Goal: Information Seeking & Learning: Check status

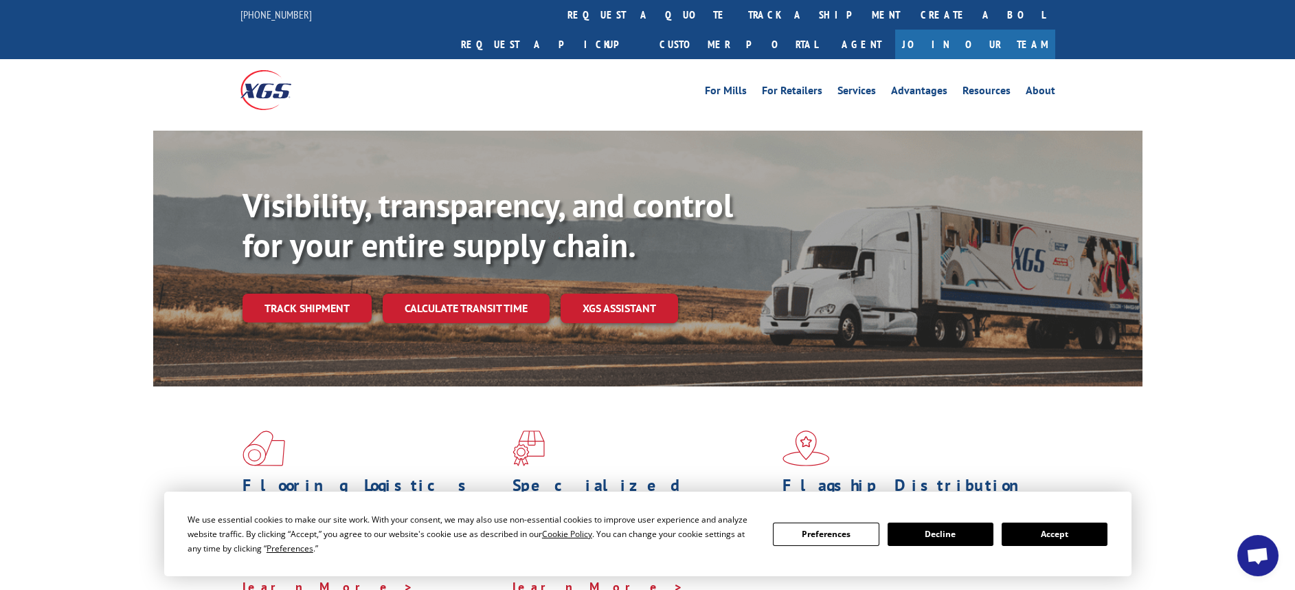
click at [319, 293] on link "Track shipment" at bounding box center [307, 307] width 129 height 29
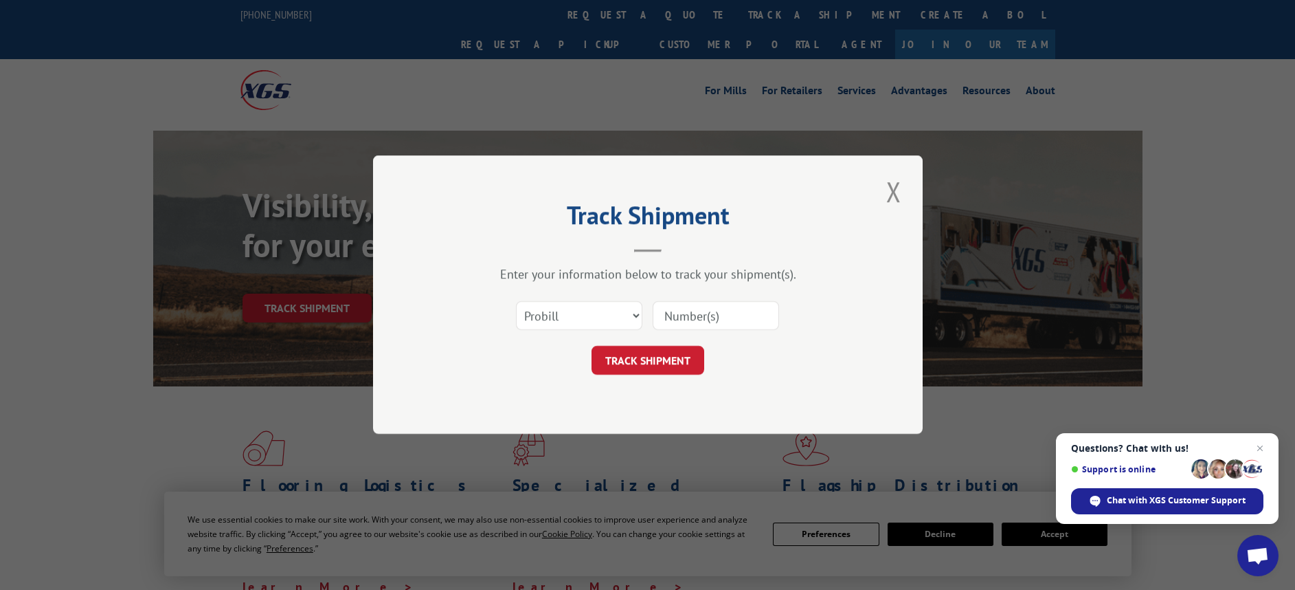
click at [740, 313] on input at bounding box center [716, 316] width 126 height 29
click at [635, 314] on select "Select category... Probill BOL PO" at bounding box center [579, 316] width 126 height 29
click at [895, 188] on button "Close modal" at bounding box center [893, 191] width 23 height 38
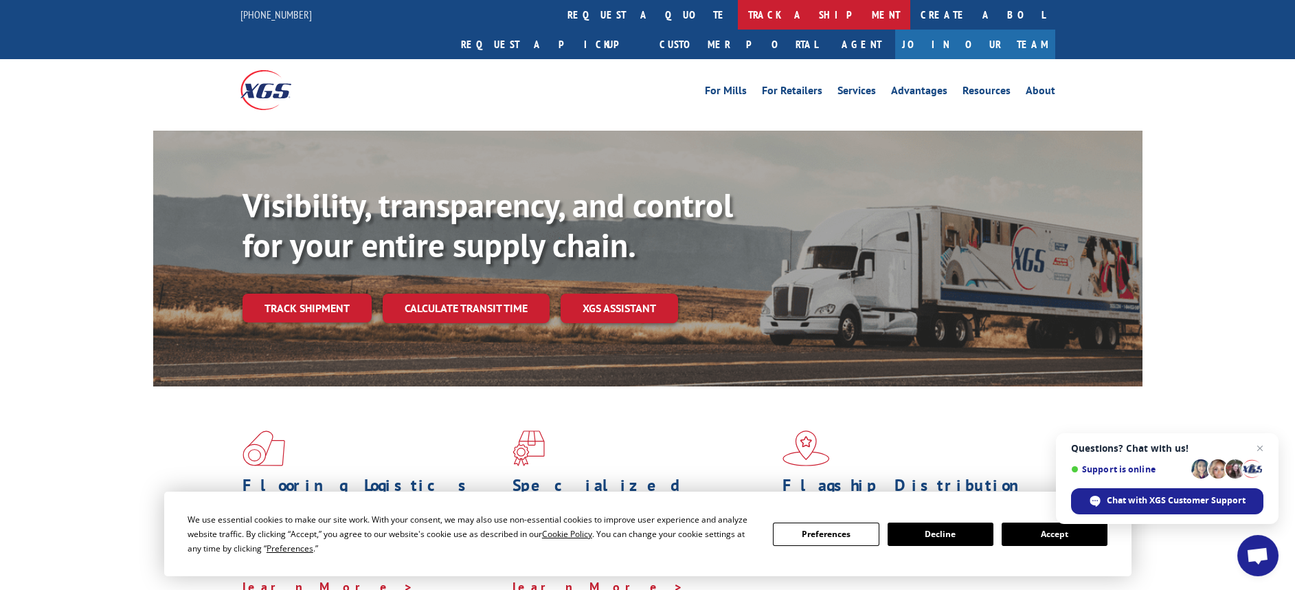
click at [738, 5] on link "track a shipment" at bounding box center [824, 15] width 172 height 30
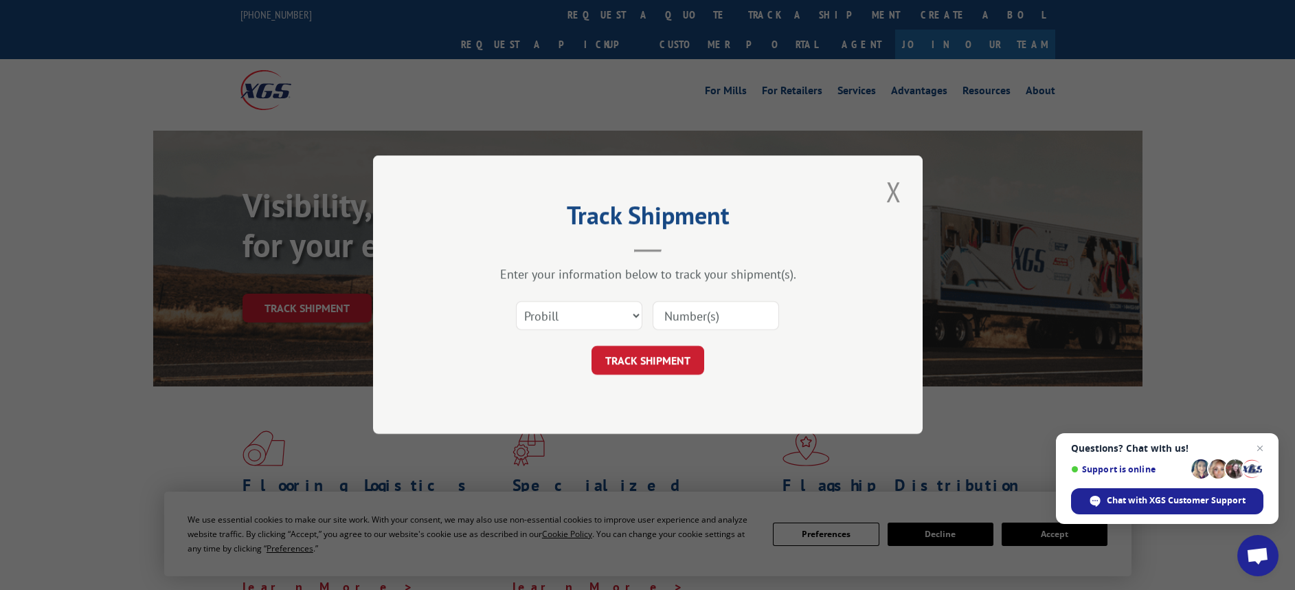
click at [691, 318] on input at bounding box center [716, 316] width 126 height 29
type input "2819111"
drag, startPoint x: 641, startPoint y: 357, endPoint x: 647, endPoint y: 362, distance: 7.3
click at [641, 358] on button "TRACK SHIPMENT" at bounding box center [648, 360] width 113 height 29
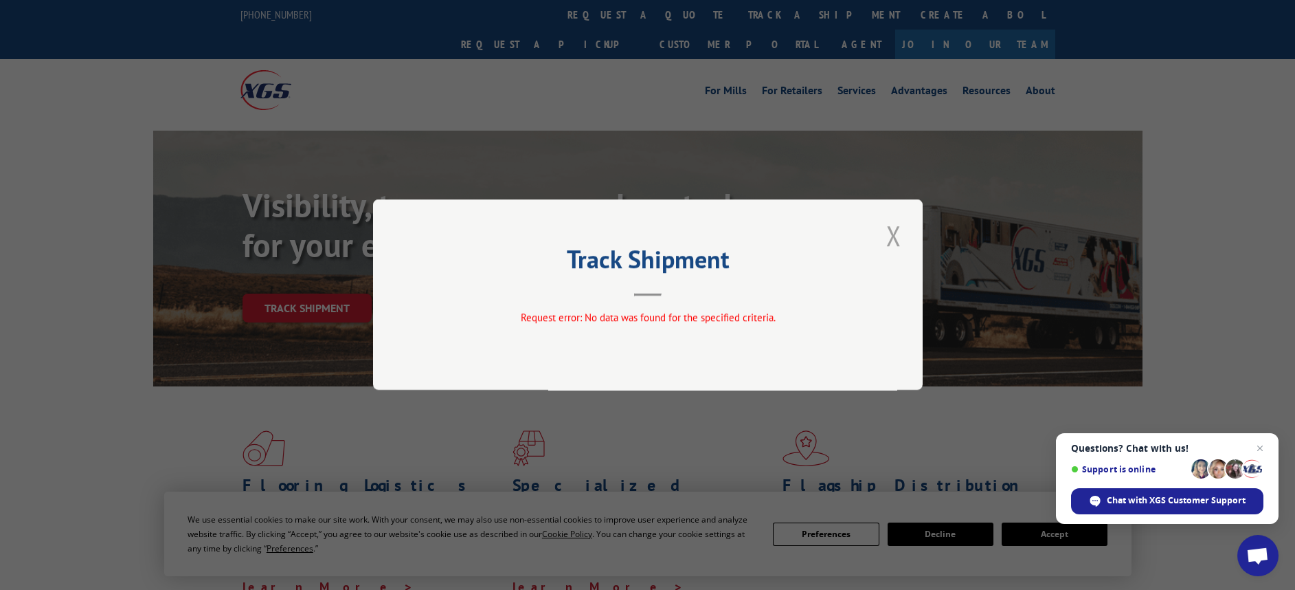
click at [895, 229] on button "Close modal" at bounding box center [893, 235] width 23 height 38
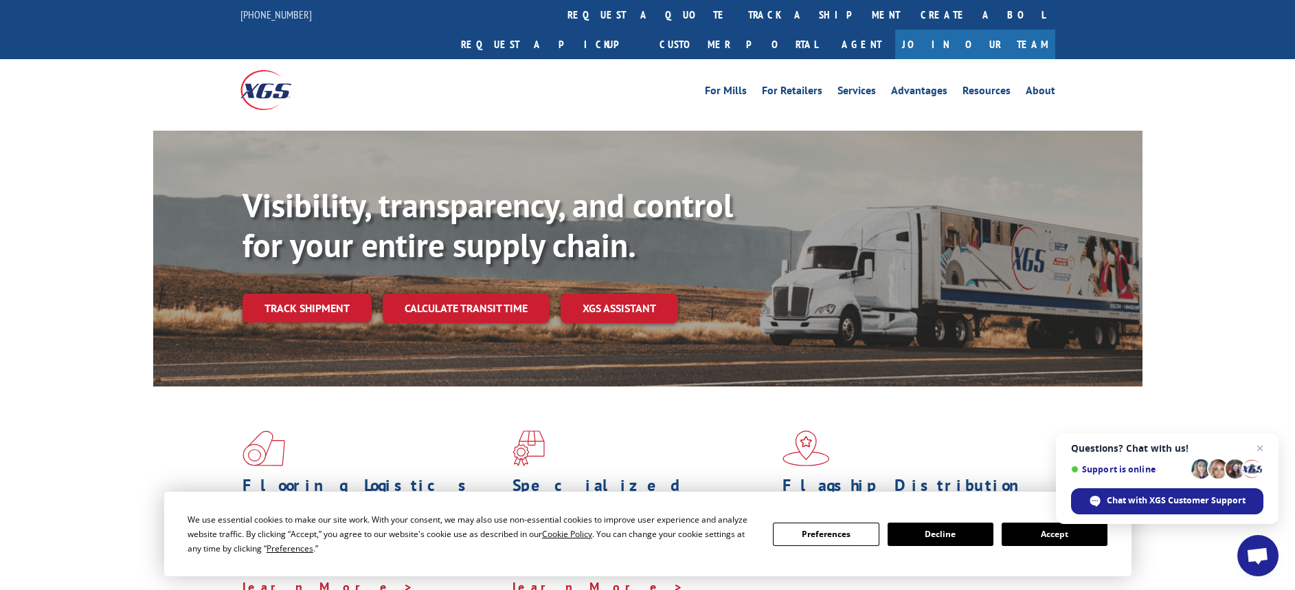
click at [320, 293] on link "Track shipment" at bounding box center [307, 307] width 129 height 29
click at [0, 0] on div "Track Shipment Request error: No data was found for the specified criteria." at bounding box center [0, 0] width 0 height 0
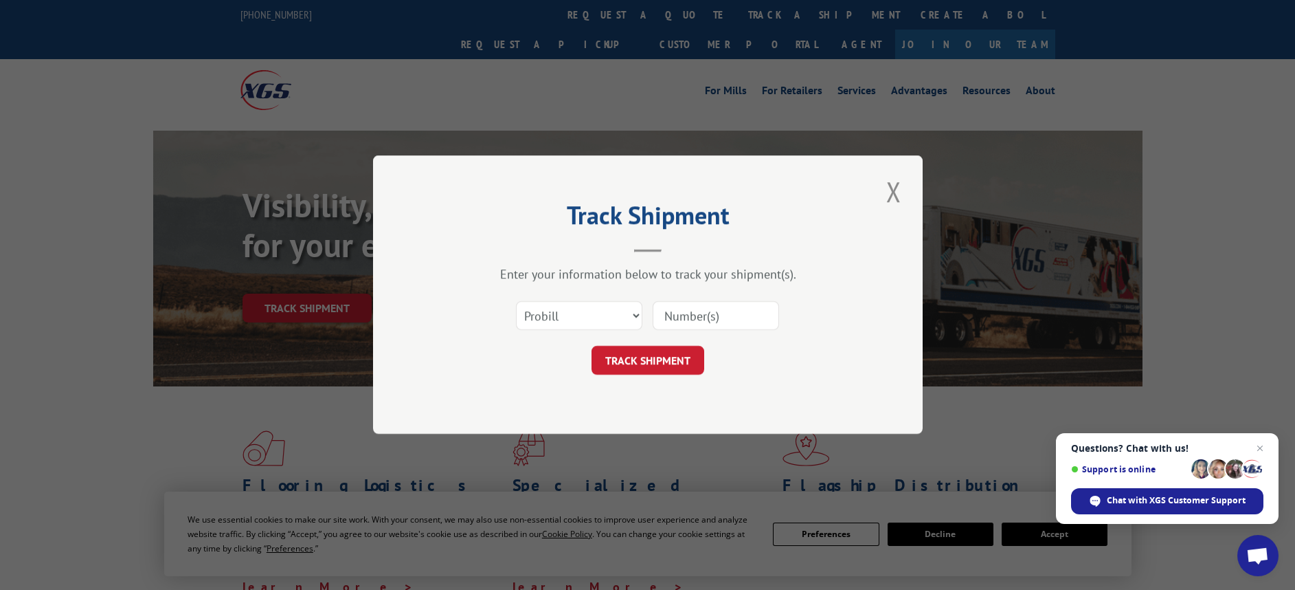
click at [644, 471] on div "Track Shipment Enter your information below to track your shipment(s). Select c…" at bounding box center [647, 295] width 1295 height 590
click at [631, 315] on select "Select category... Probill BOL PO" at bounding box center [579, 316] width 126 height 29
click at [578, 310] on select "Select category... Probill BOL PO" at bounding box center [579, 316] width 126 height 29
select select "bol"
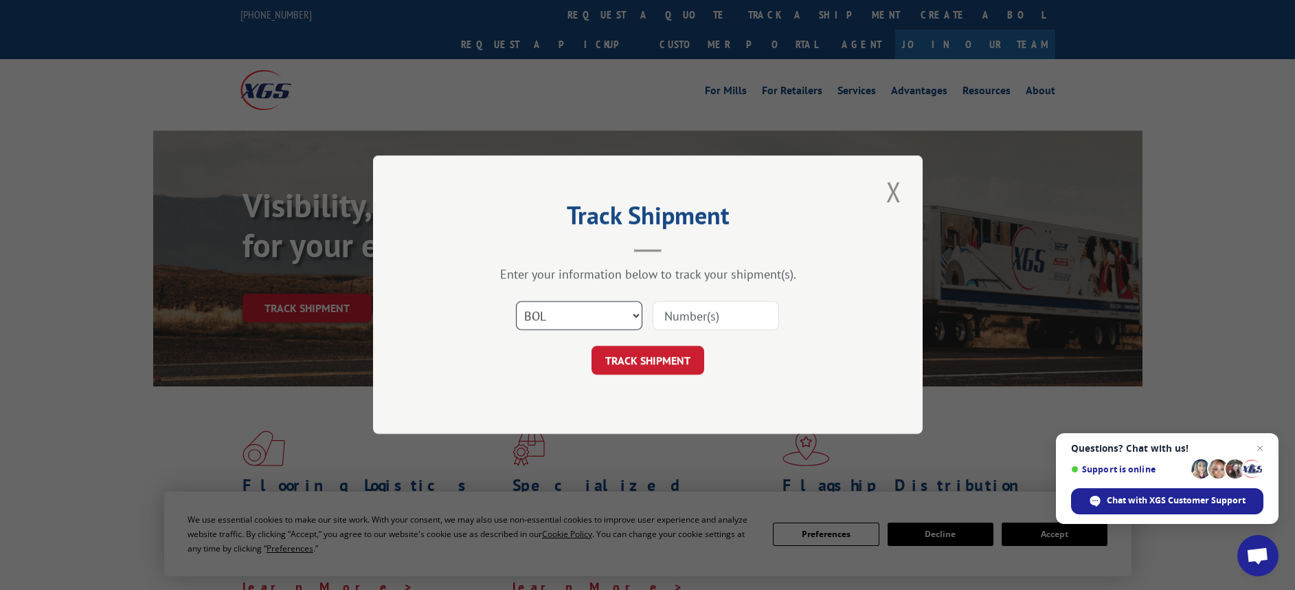
click at [516, 302] on select "Select category... Probill BOL PO" at bounding box center [579, 316] width 126 height 29
click at [706, 313] on input at bounding box center [716, 316] width 126 height 29
type input "2819111"
click at [651, 359] on button "TRACK SHIPMENT" at bounding box center [648, 360] width 113 height 29
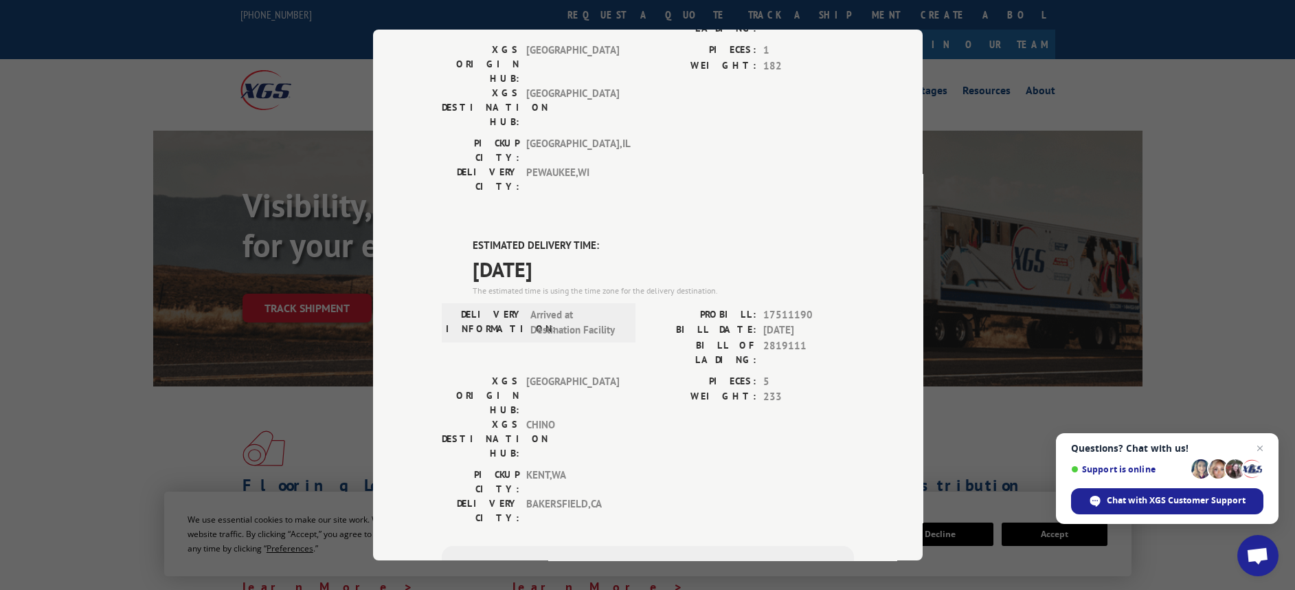
scroll to position [308, 0]
